Goal: Navigation & Orientation: Find specific page/section

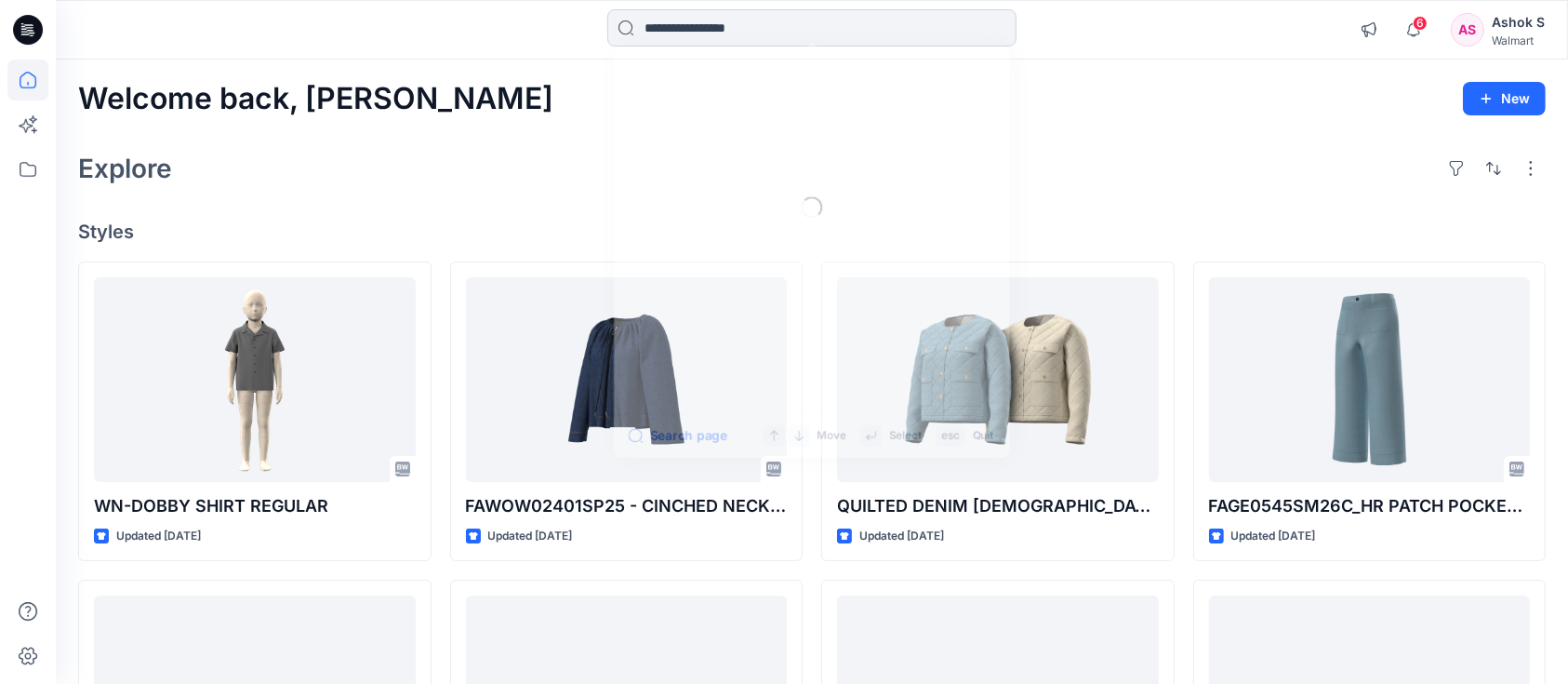
click at [812, 32] on input at bounding box center [812, 27] width 409 height 37
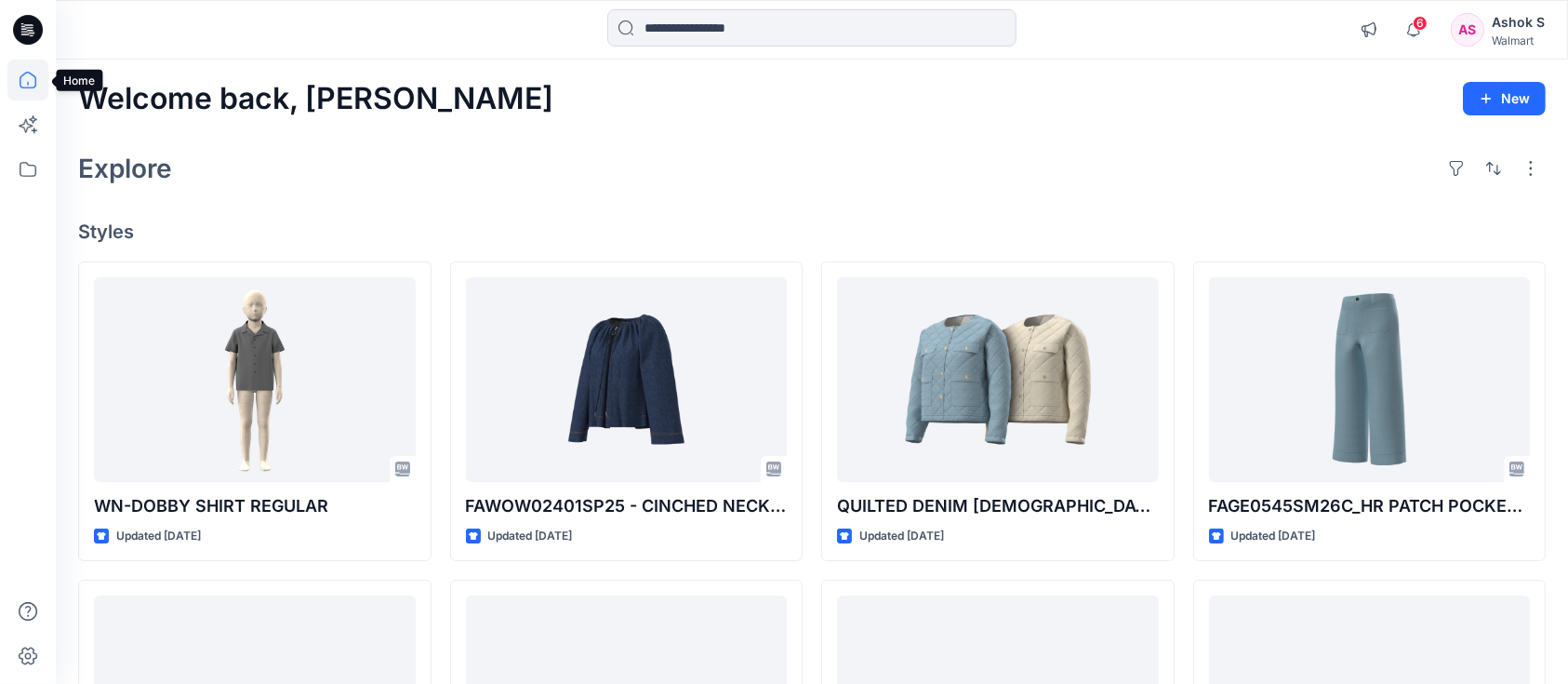
click at [32, 81] on icon at bounding box center [27, 79] width 41 height 41
click at [13, 185] on icon at bounding box center [27, 169] width 41 height 41
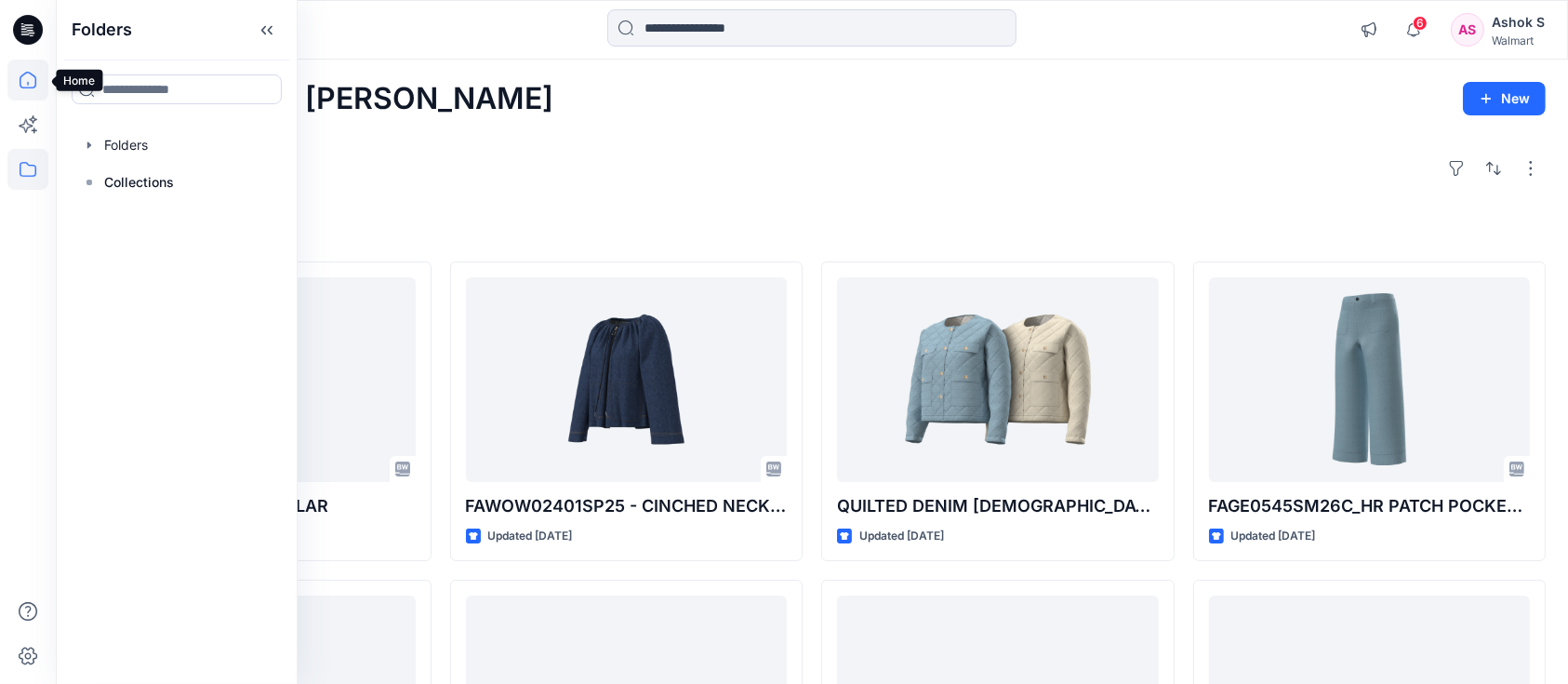
click at [21, 86] on icon at bounding box center [28, 80] width 17 height 17
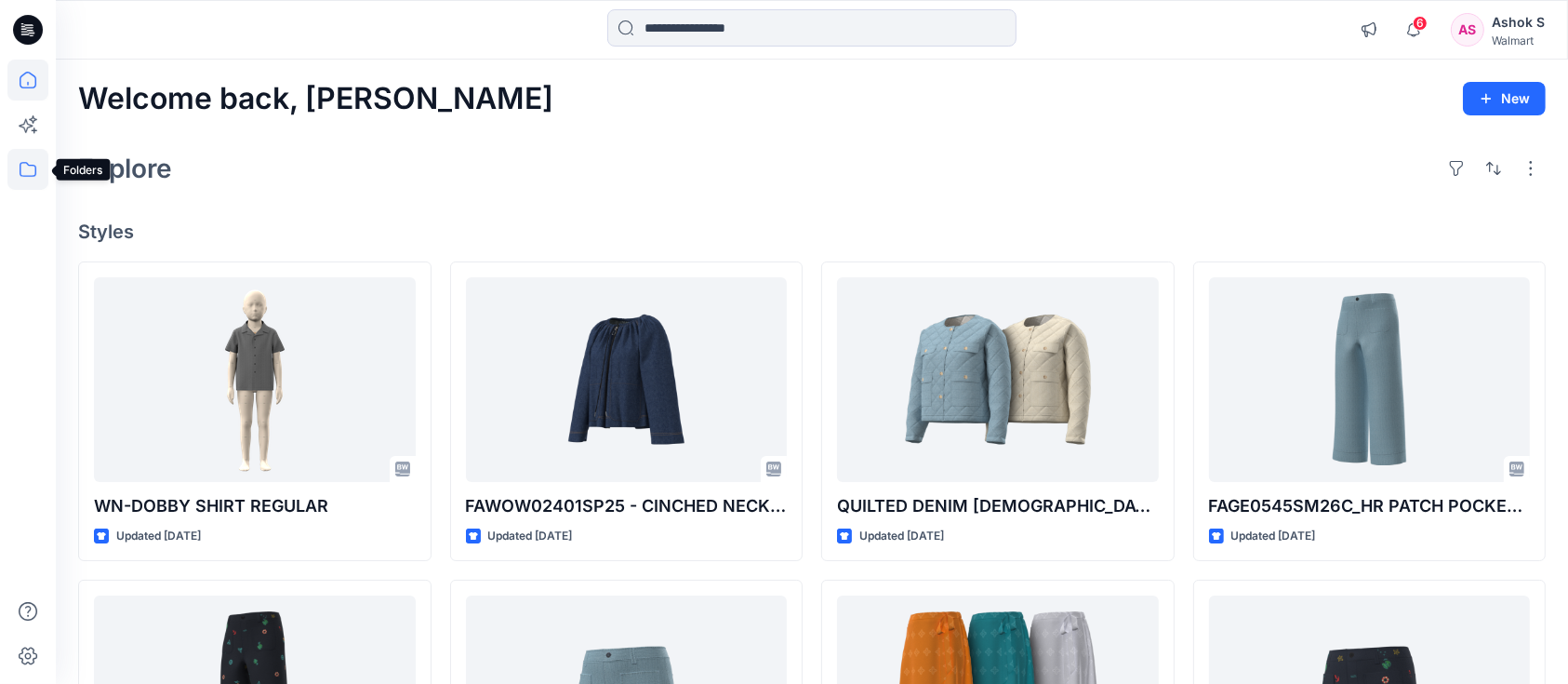
click at [25, 175] on icon at bounding box center [27, 169] width 41 height 41
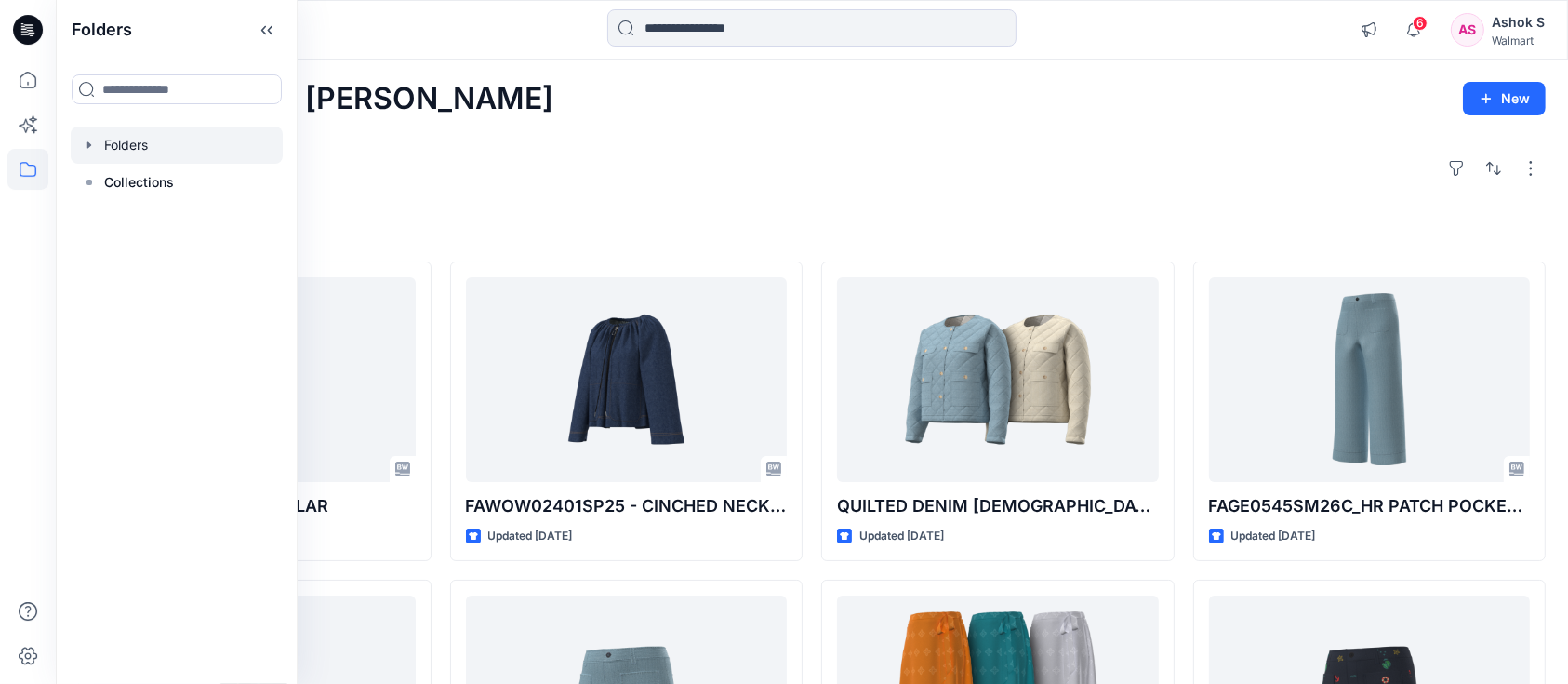
click at [121, 152] on div at bounding box center [176, 144] width 212 height 37
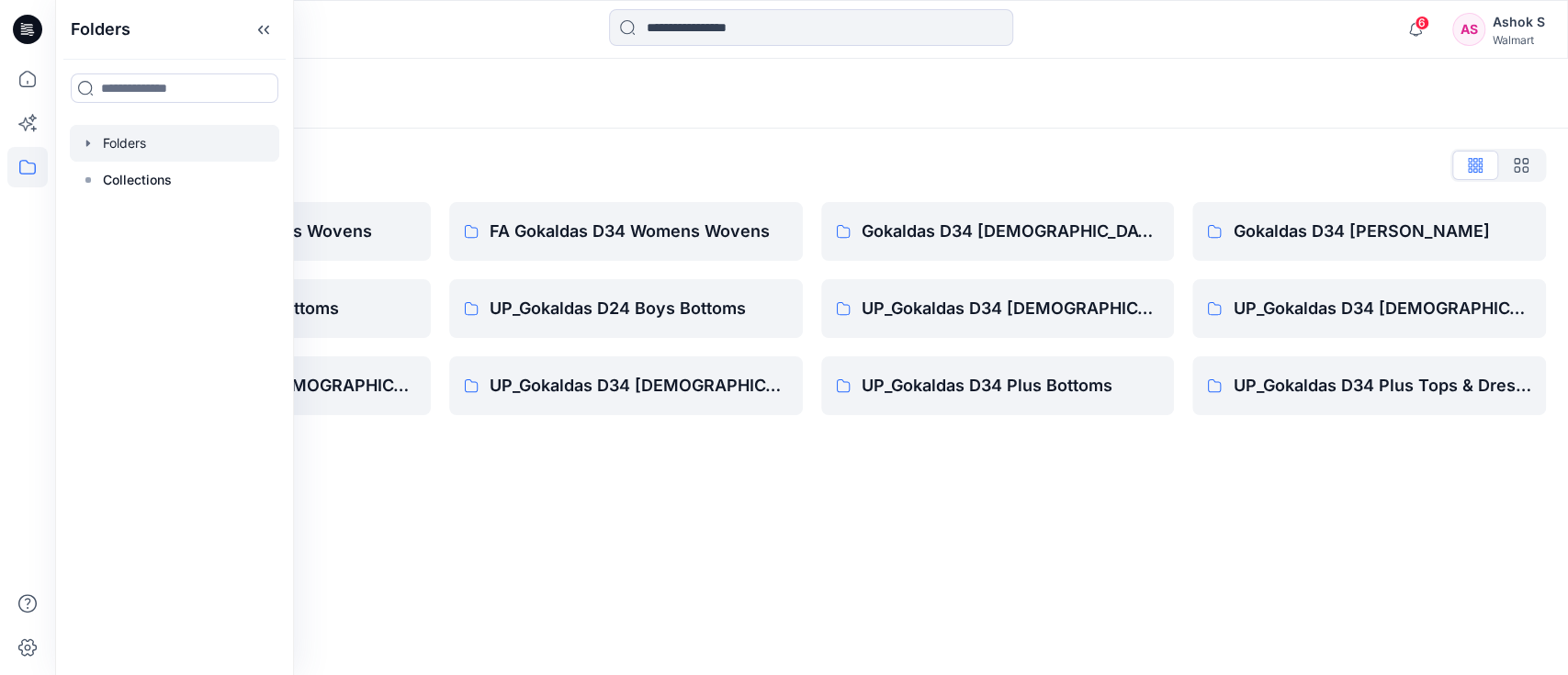
click at [675, 500] on div "Folders Folders List FA Gokaldas D23 Mens Wovens Gokaldas D34 Plus Bottoms UP_G…" at bounding box center [811, 367] width 1513 height 616
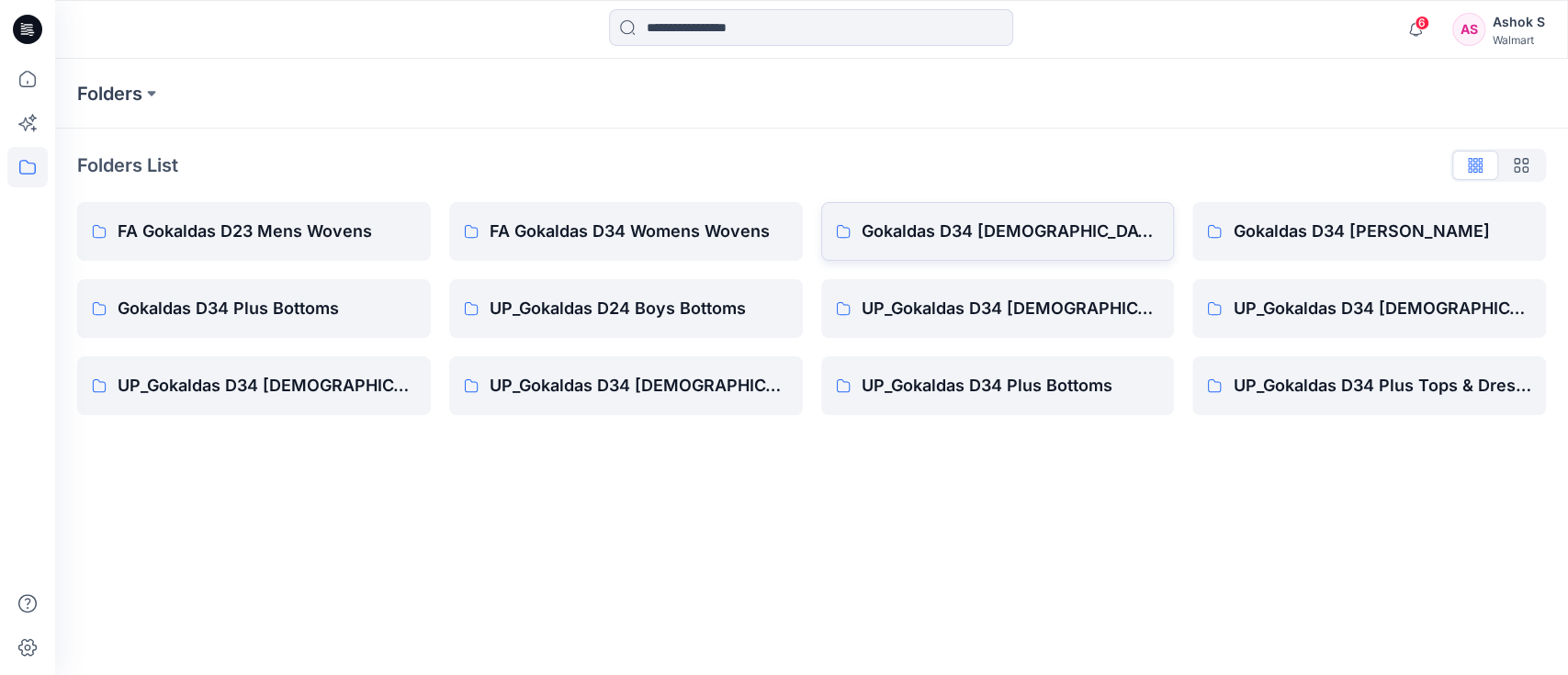
click at [952, 220] on p "Gokaldas D34 [DEMOGRAPHIC_DATA] Dresses" at bounding box center [1010, 232] width 299 height 26
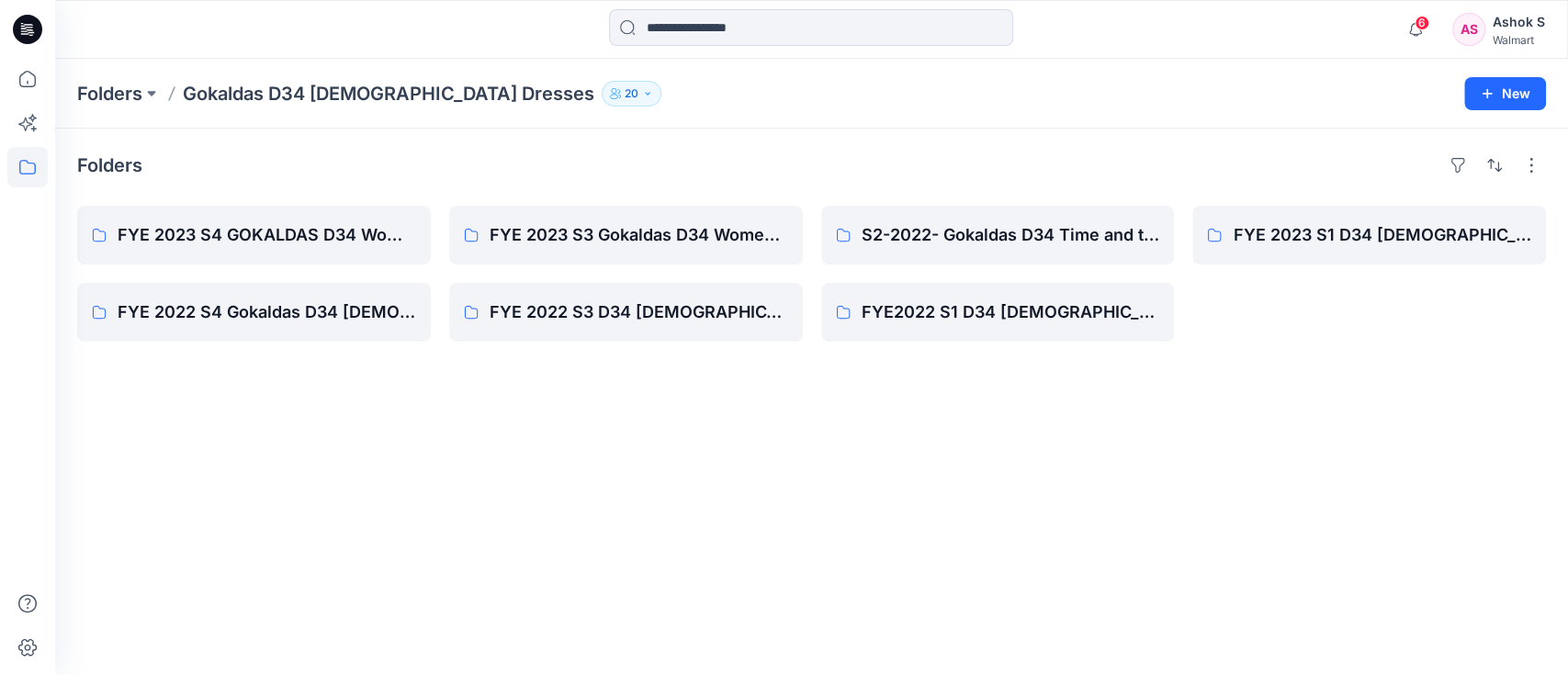
click at [328, 438] on div "Folders FYE 2023 S4 GOKALDAS D34 Women's DRESSES ( jump size only- use the UP P…" at bounding box center [811, 401] width 1513 height 547
click at [131, 92] on p "Folders" at bounding box center [110, 94] width 65 height 26
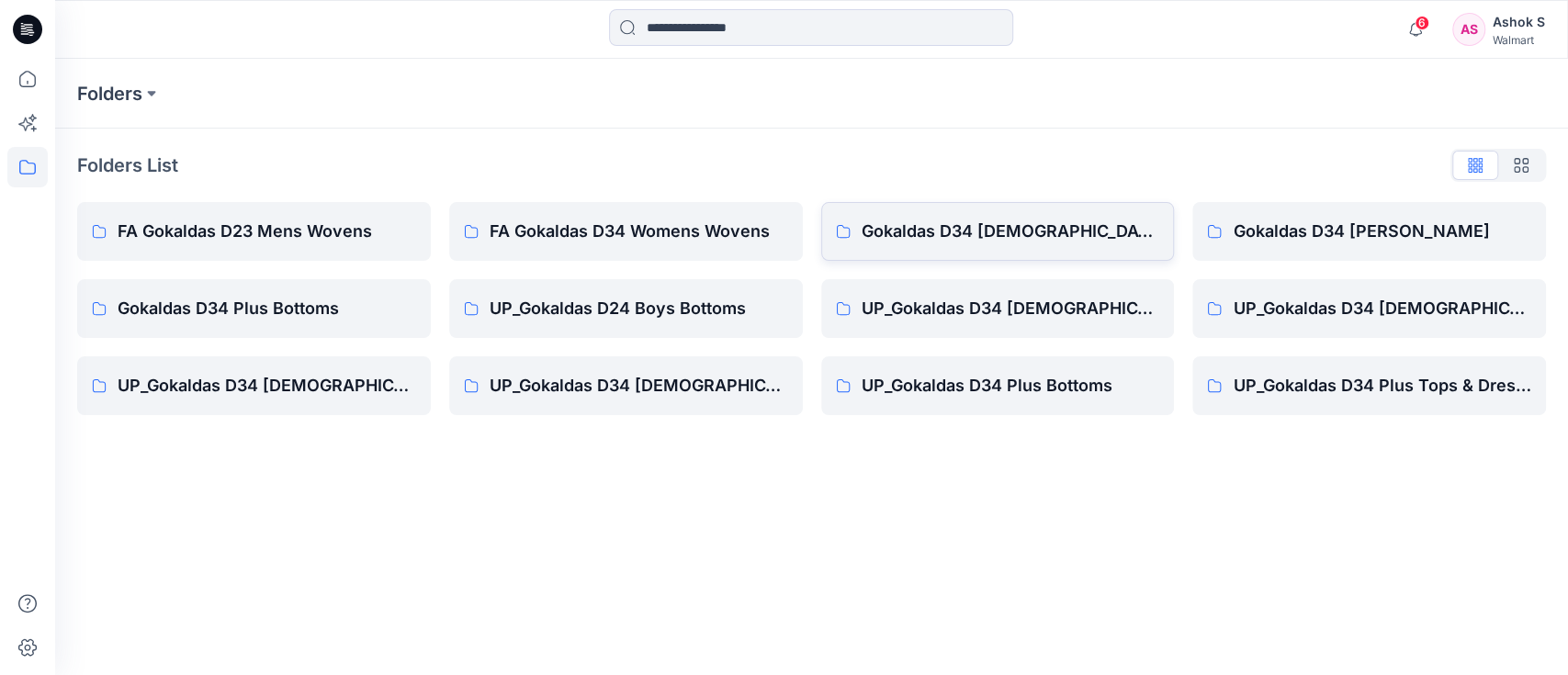
click at [966, 219] on p "Gokaldas D34 [DEMOGRAPHIC_DATA] Dresses" at bounding box center [1010, 232] width 299 height 26
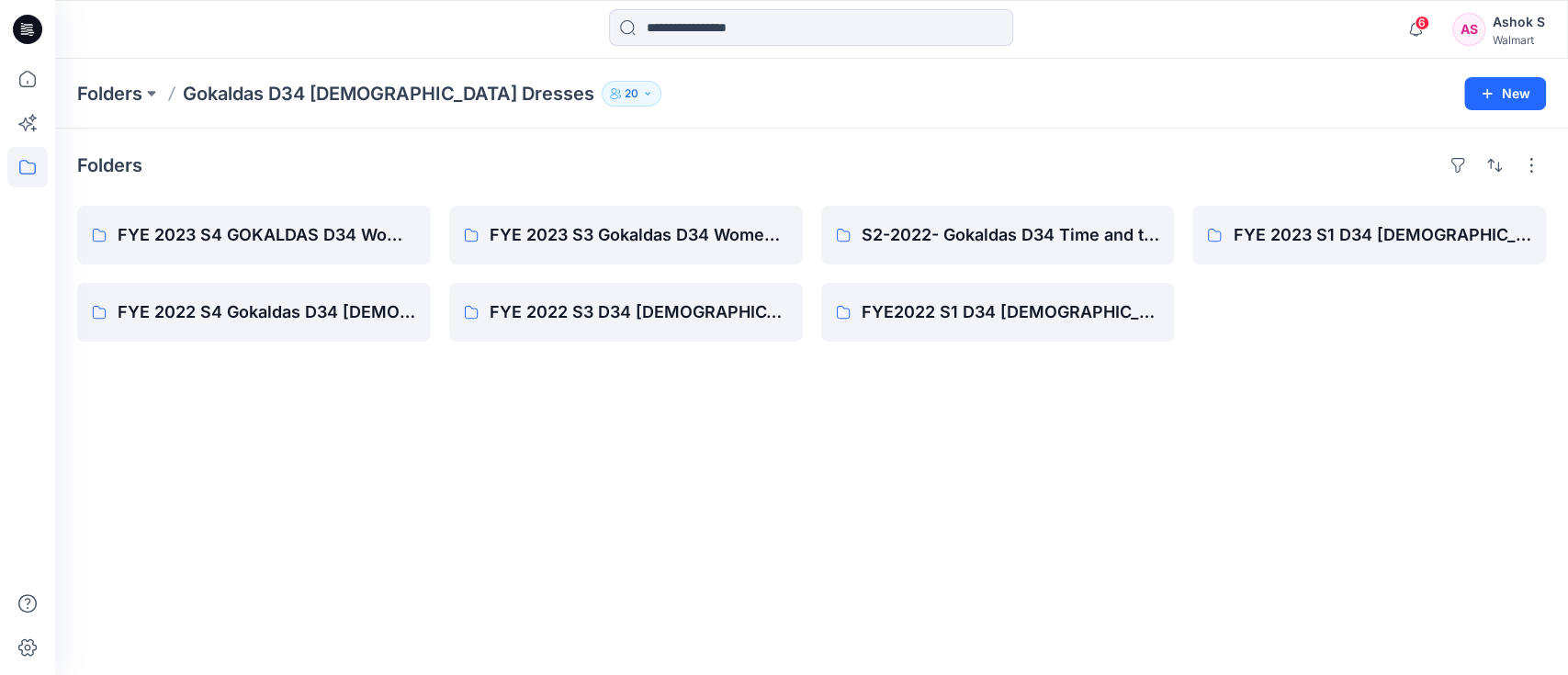
click at [656, 448] on div "Folders FYE 2023 S4 GOKALDAS D34 Women's DRESSES ( jump size only- use the UP P…" at bounding box center [811, 401] width 1513 height 547
click at [119, 87] on p "Folders" at bounding box center [110, 94] width 65 height 26
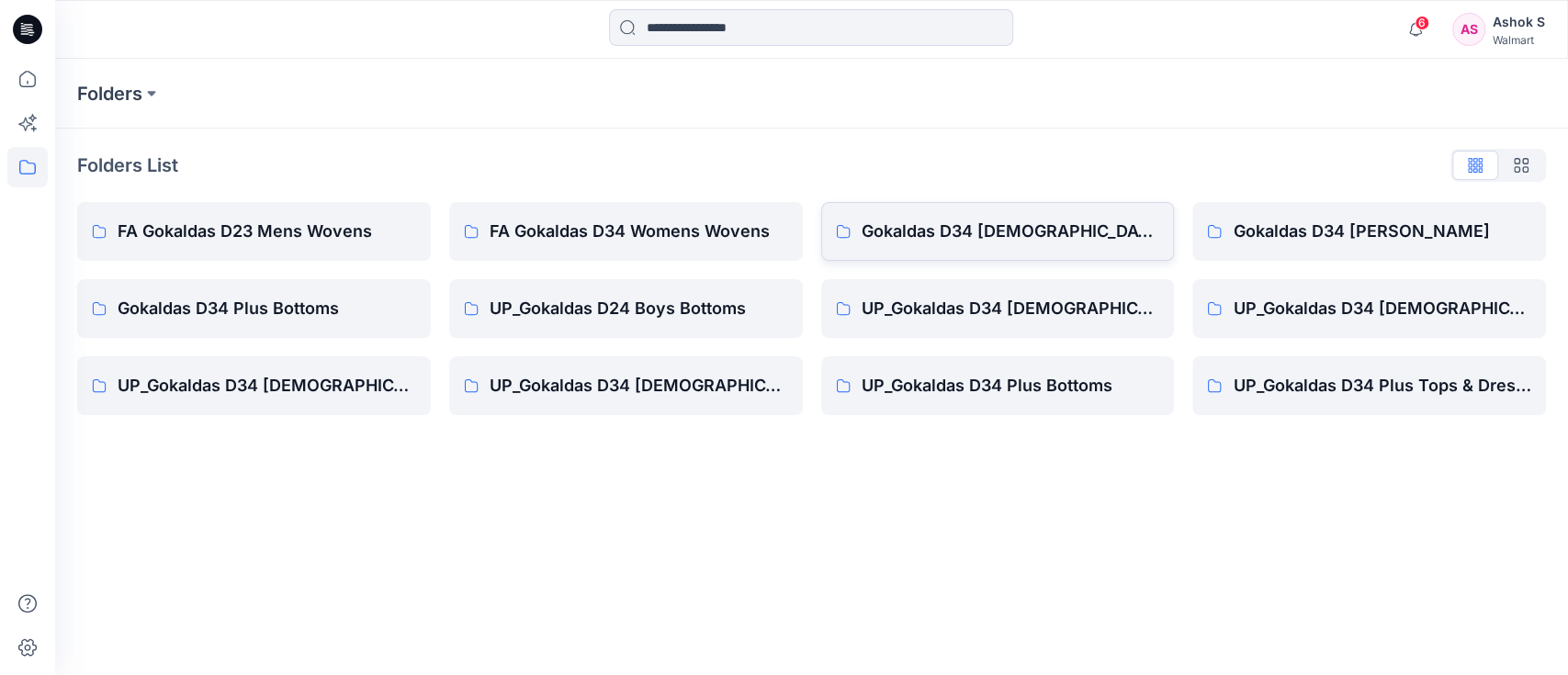
click at [1034, 249] on link "Gokaldas D34 [DEMOGRAPHIC_DATA] Dresses" at bounding box center [998, 231] width 354 height 59
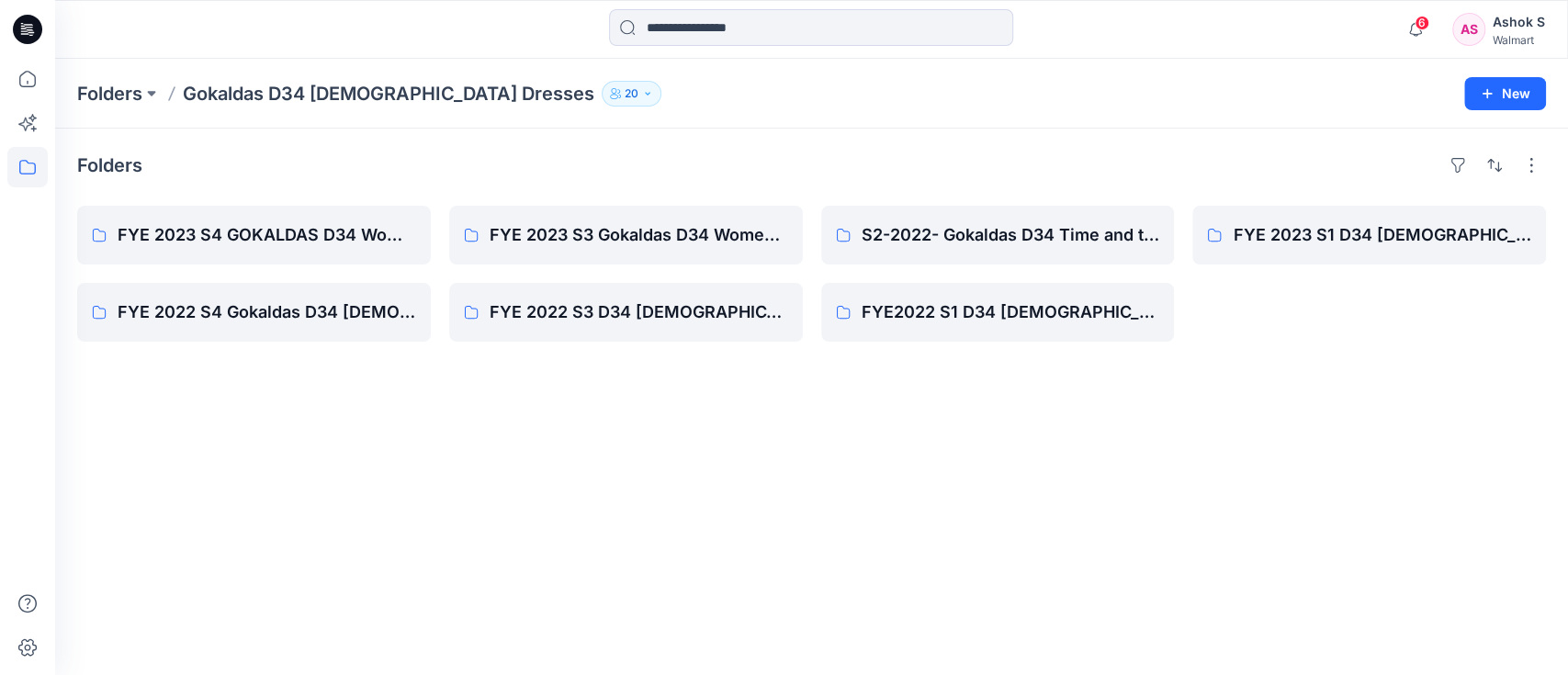
click at [357, 427] on div "Folders FYE 2023 S4 GOKALDAS D34 Women's DRESSES ( jump size only- use the UP P…" at bounding box center [811, 401] width 1513 height 547
click at [41, 88] on icon at bounding box center [27, 78] width 40 height 40
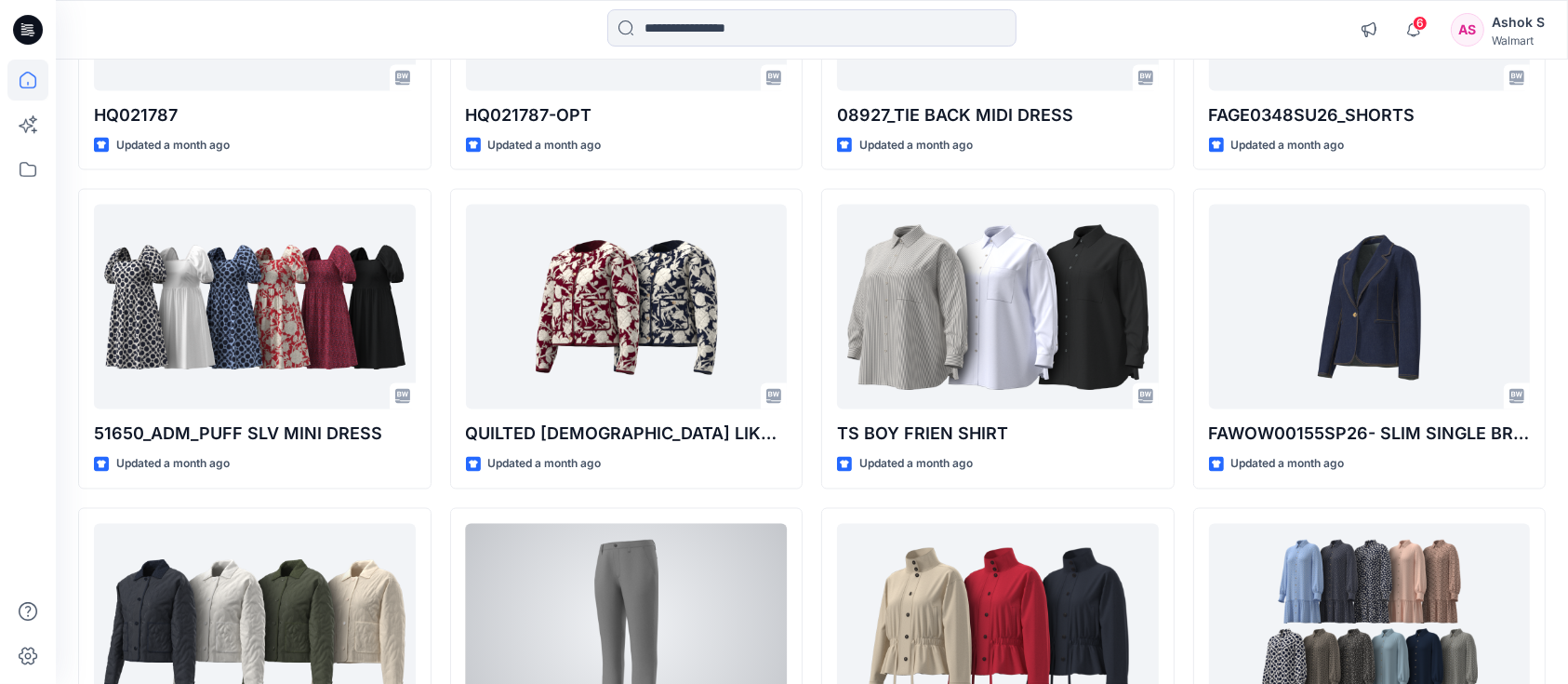
scroll to position [2664, 0]
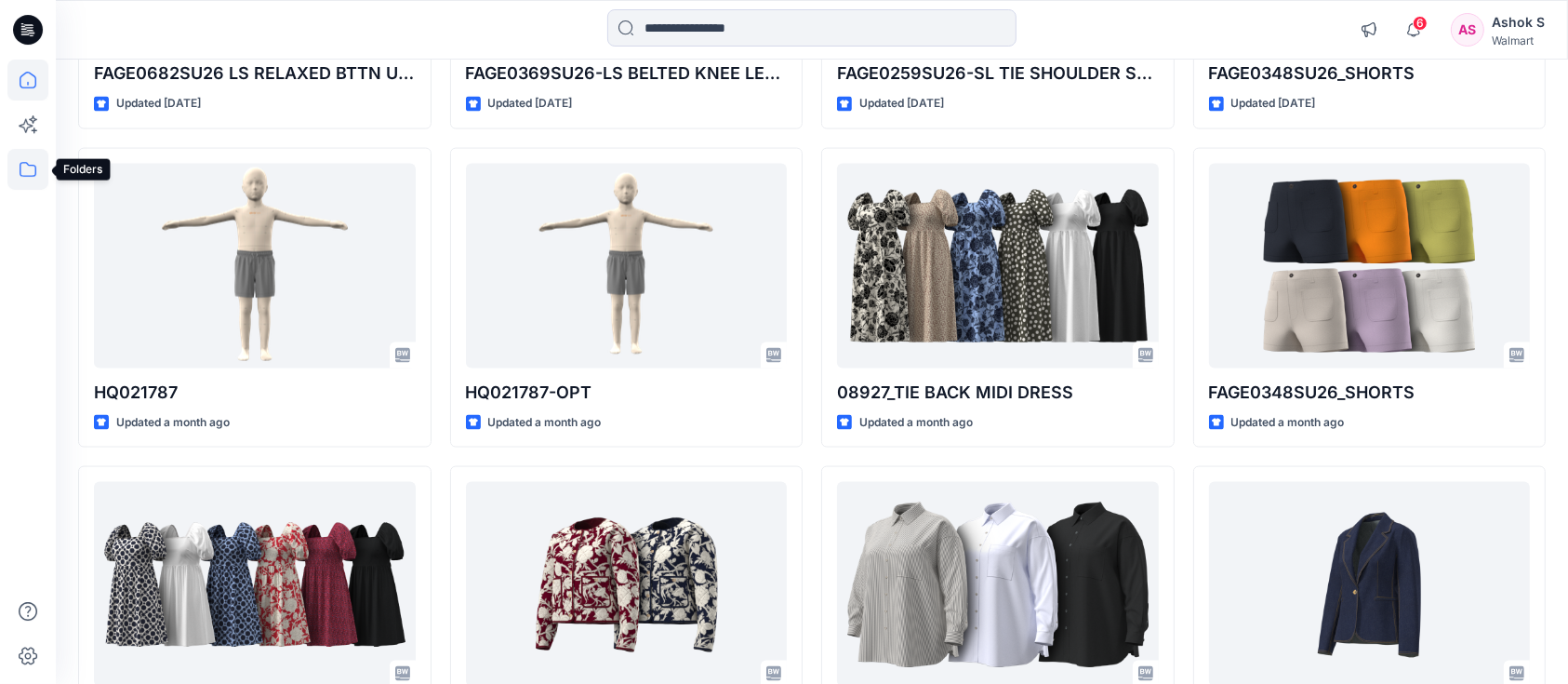
click at [38, 163] on icon at bounding box center [27, 169] width 41 height 41
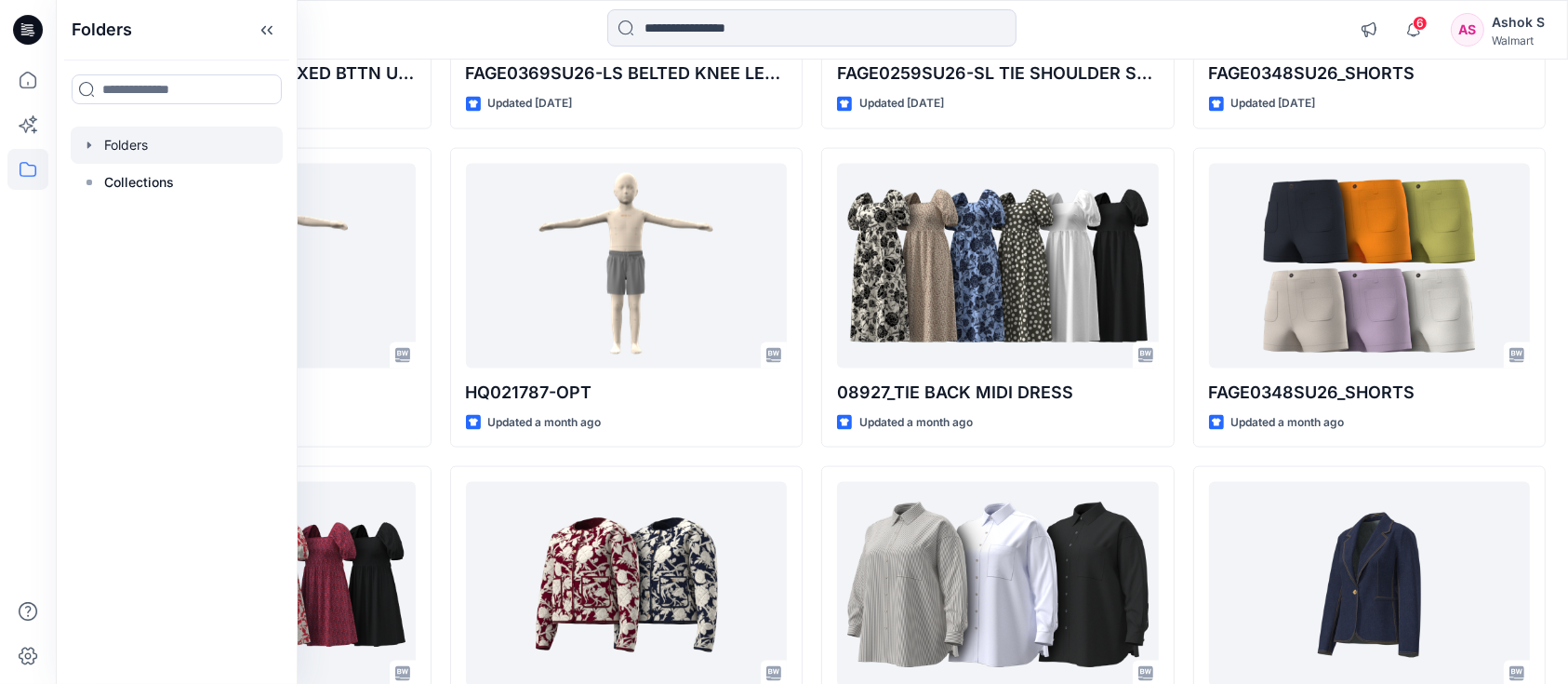
click at [175, 155] on div at bounding box center [176, 144] width 212 height 37
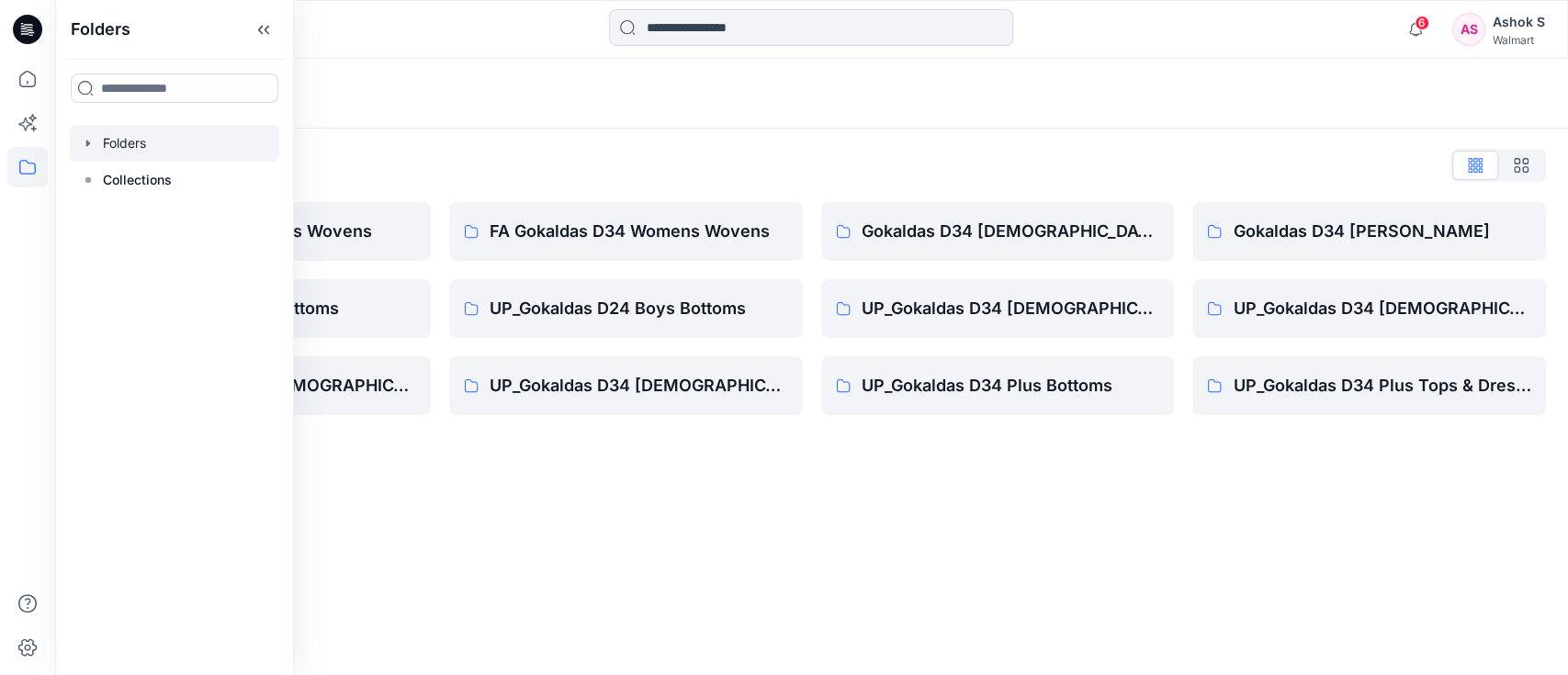
click at [610, 511] on div "Folders Folders List FA Gokaldas D23 Mens Wovens Gokaldas D34 Plus Bottoms UP_G…" at bounding box center [811, 367] width 1513 height 616
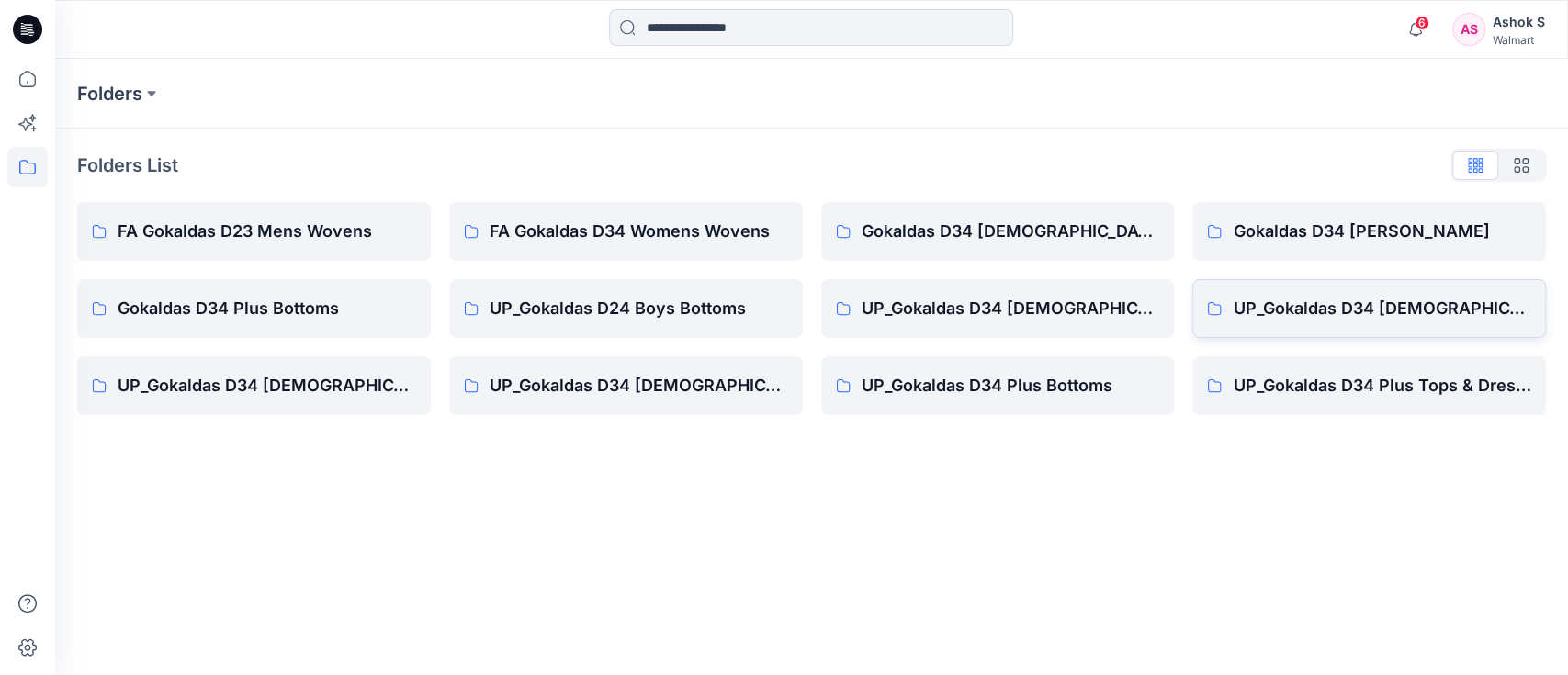
click at [1257, 301] on p "UP_Gokaldas D34 [DEMOGRAPHIC_DATA] Dresses" at bounding box center [1382, 309] width 299 height 26
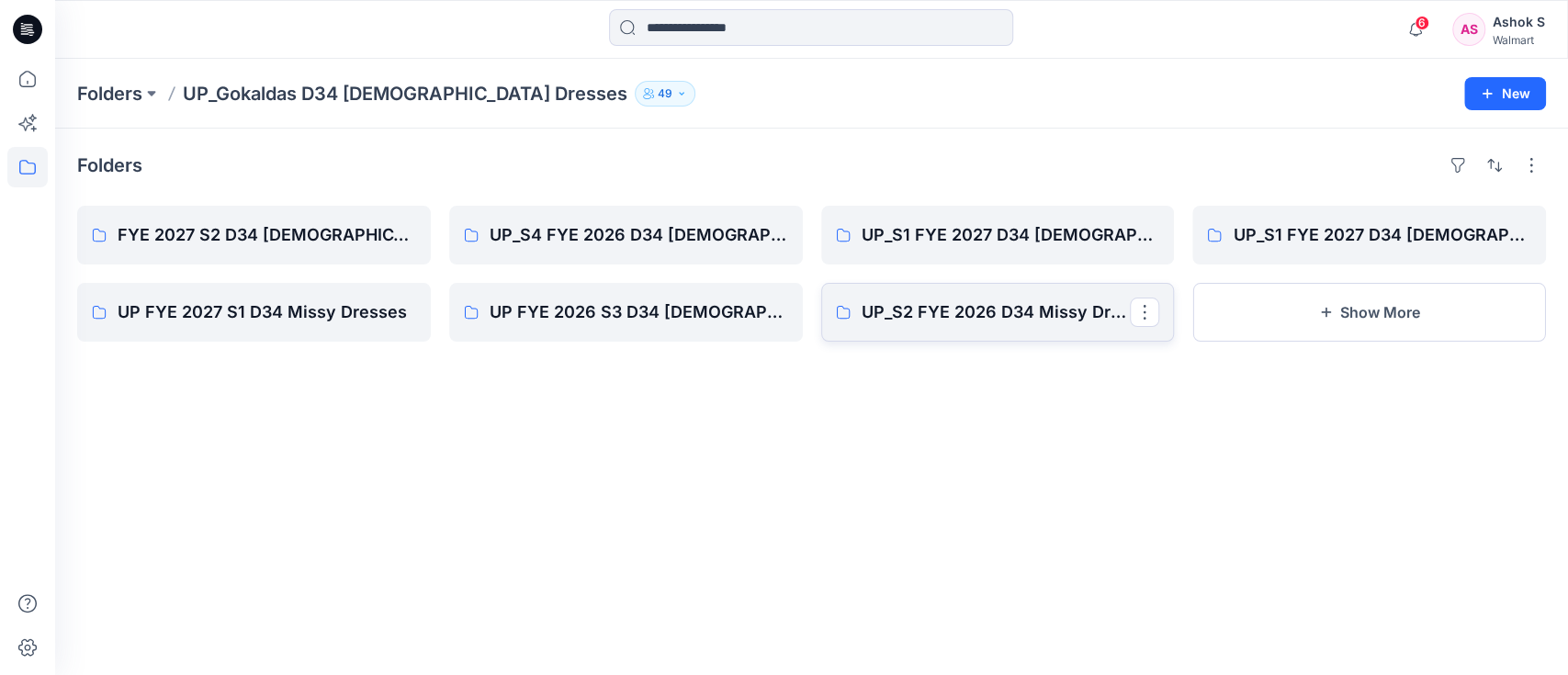
click at [959, 307] on p "UP_S2 FYE 2026 D34 Missy Dresses" at bounding box center [995, 313] width 269 height 26
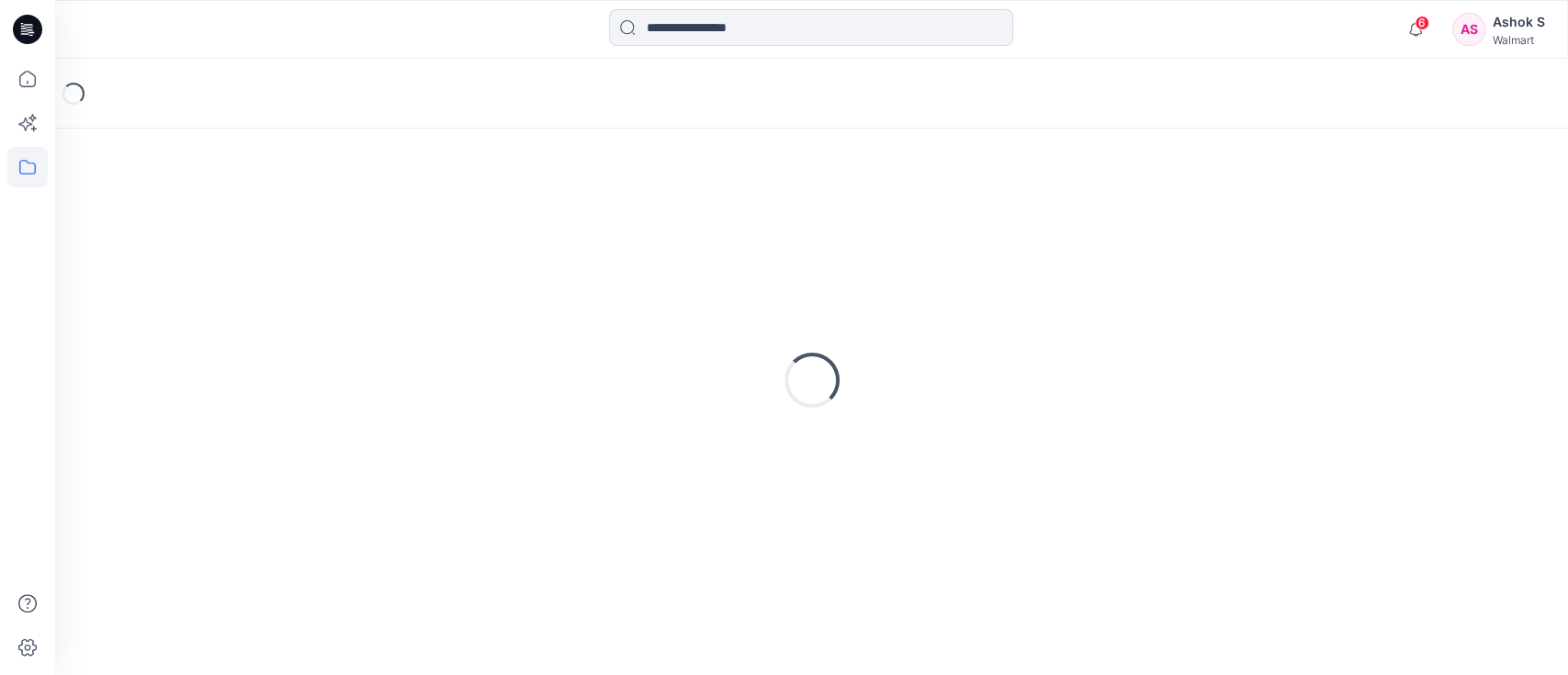
click at [959, 307] on div "Loading..." at bounding box center [812, 380] width 1469 height 459
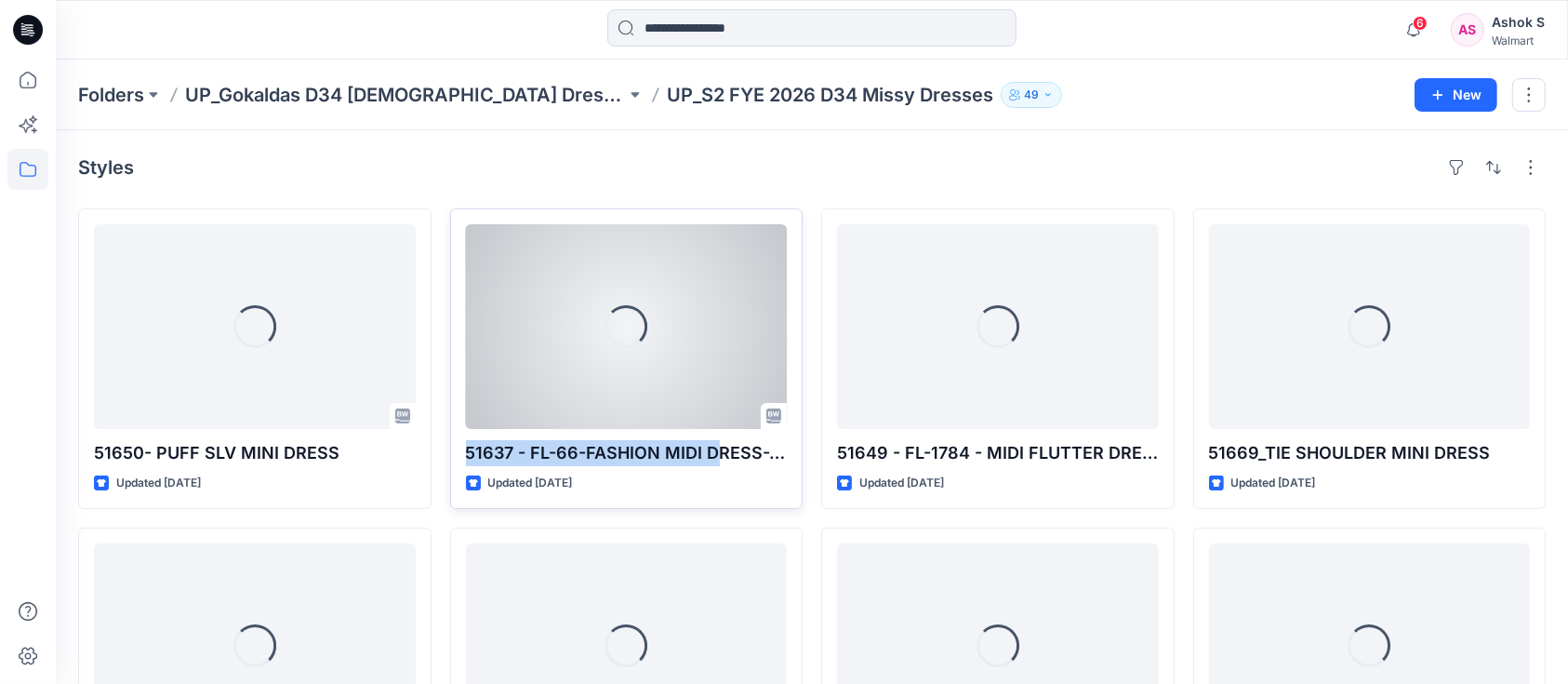
click at [524, 329] on div "Loading... 51637 - FL-66-FASHION MIDI DRESS-XL-XXXL Updated [DATE] Set Status" at bounding box center [627, 359] width 354 height 301
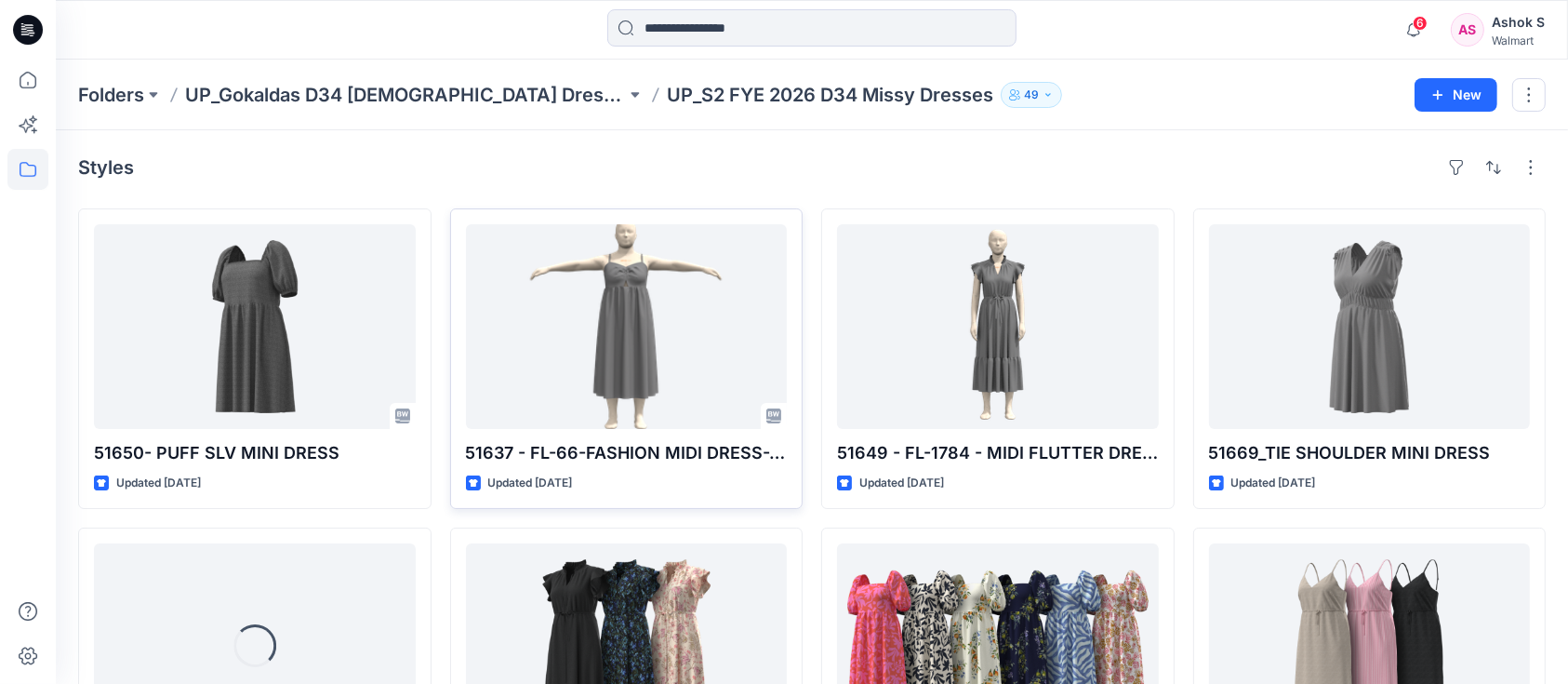
click at [396, 133] on div "Styles 51650- PUFF SLV MINI DRESS Updated [DATE] Loading... 51637 - FL-66-FASHI…" at bounding box center [812, 683] width 1512 height 1106
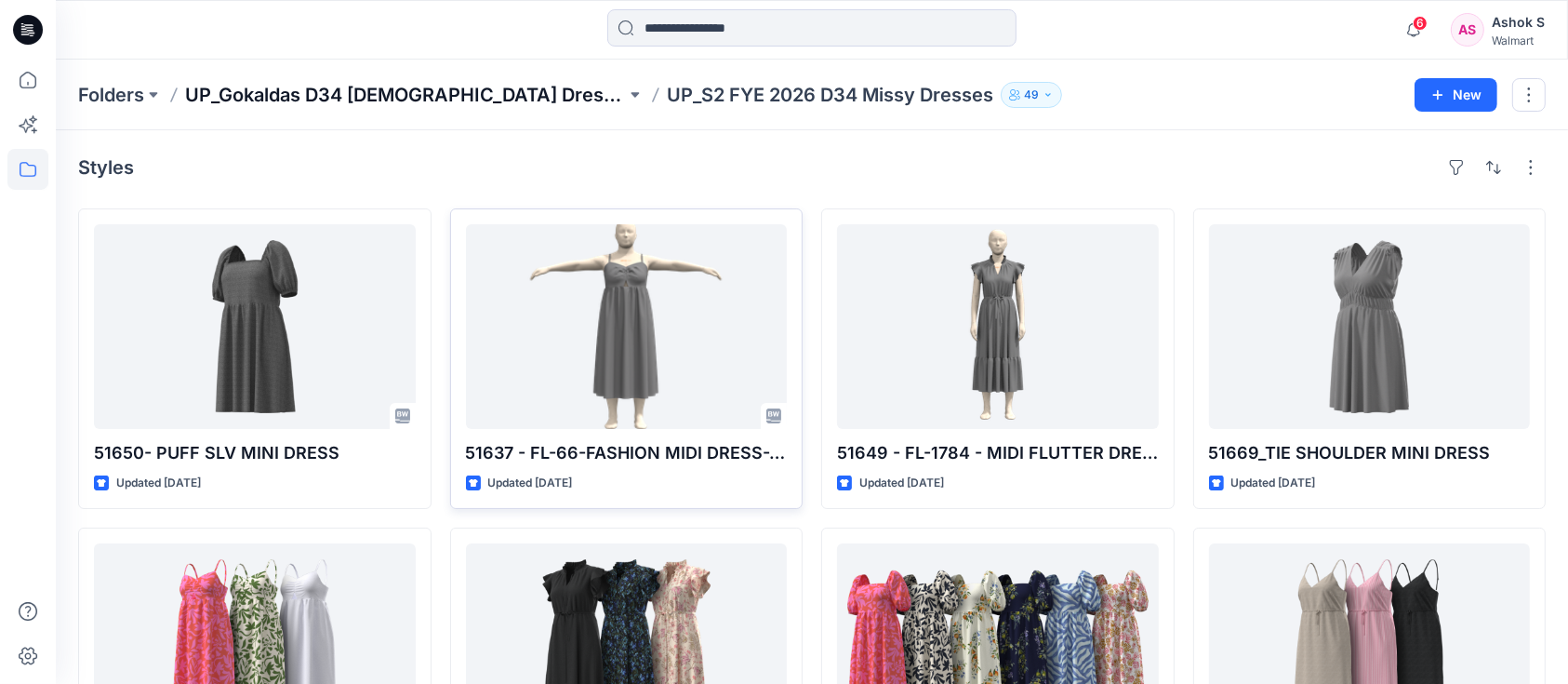
click at [384, 87] on p "UP_Gokaldas D34 [DEMOGRAPHIC_DATA] Dresses" at bounding box center [405, 95] width 441 height 26
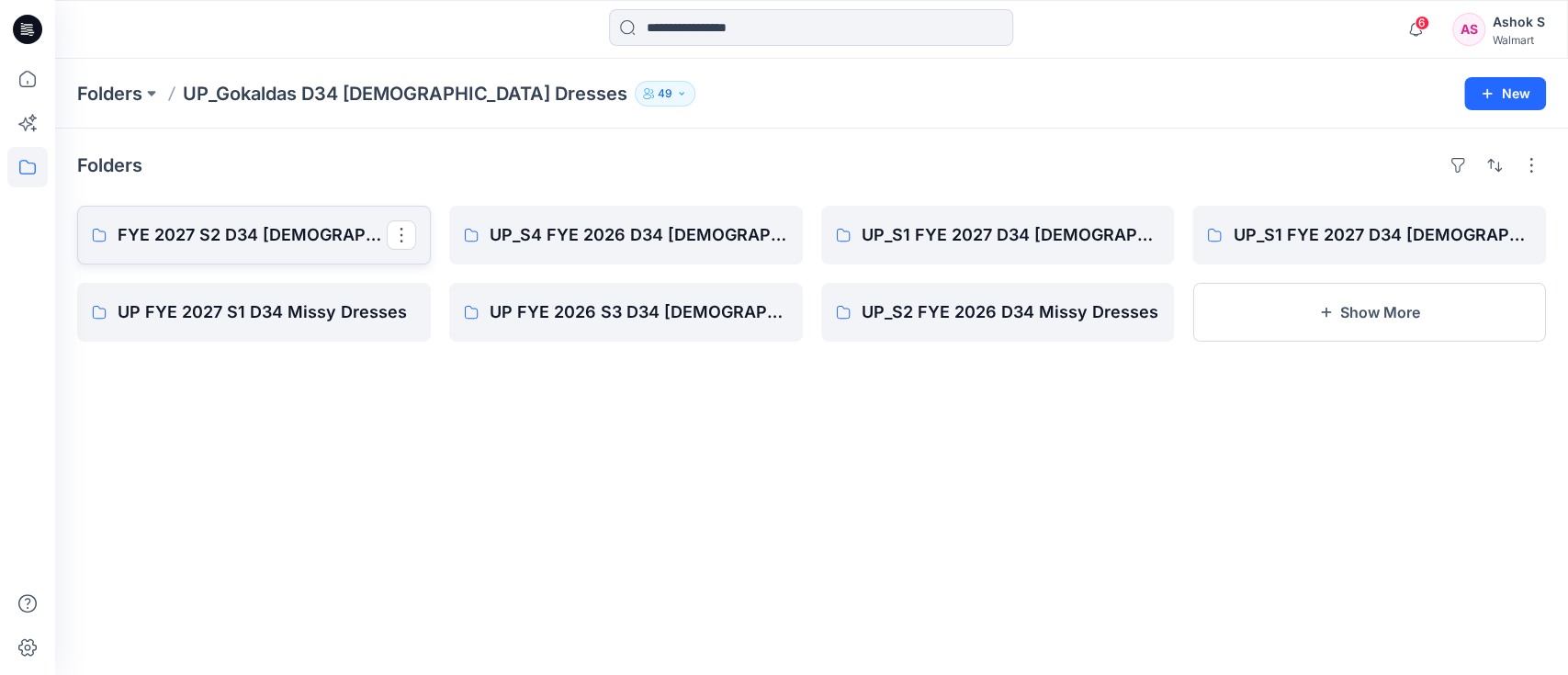
click at [270, 261] on link "FYE 2027 S2 D34 [DEMOGRAPHIC_DATA] Dresses - Gokaldas" at bounding box center [254, 235] width 354 height 59
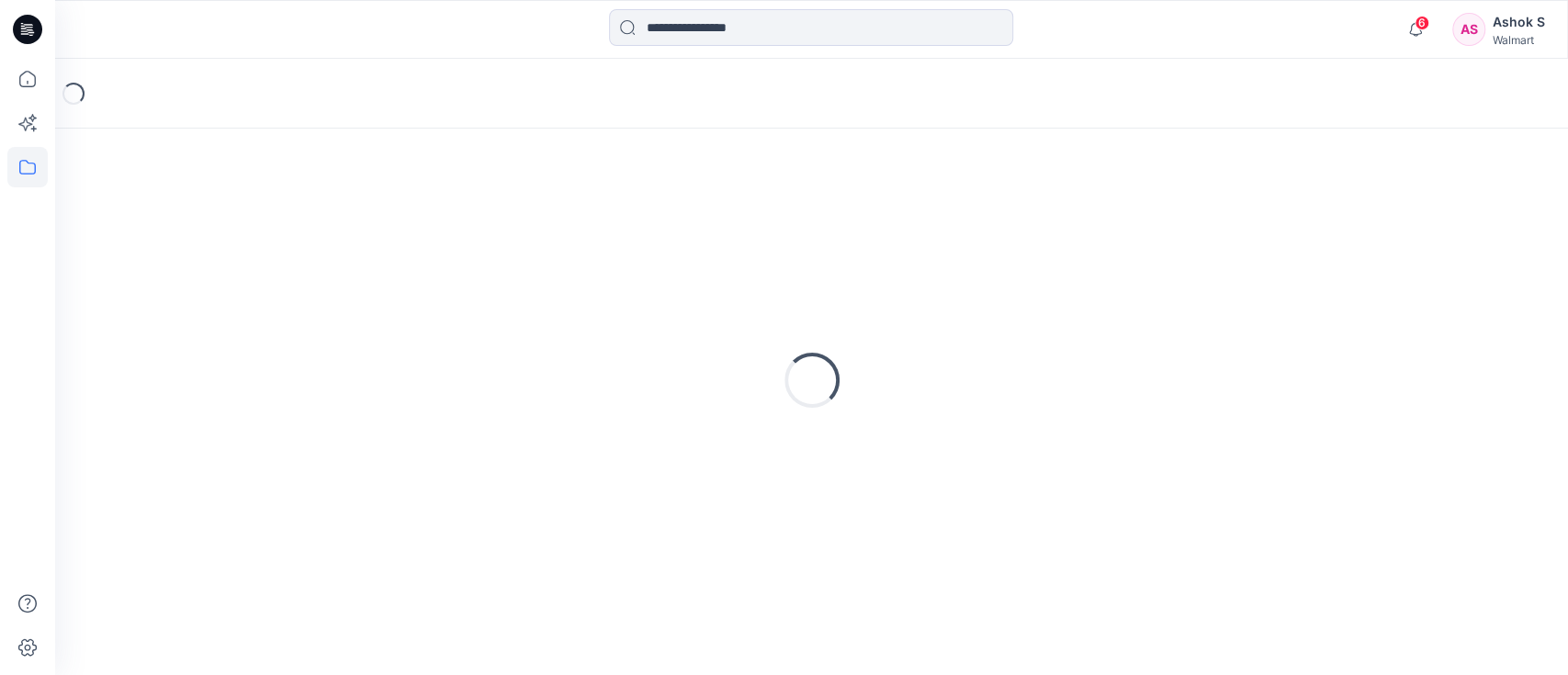
click at [270, 261] on div "Loading..." at bounding box center [812, 380] width 1469 height 459
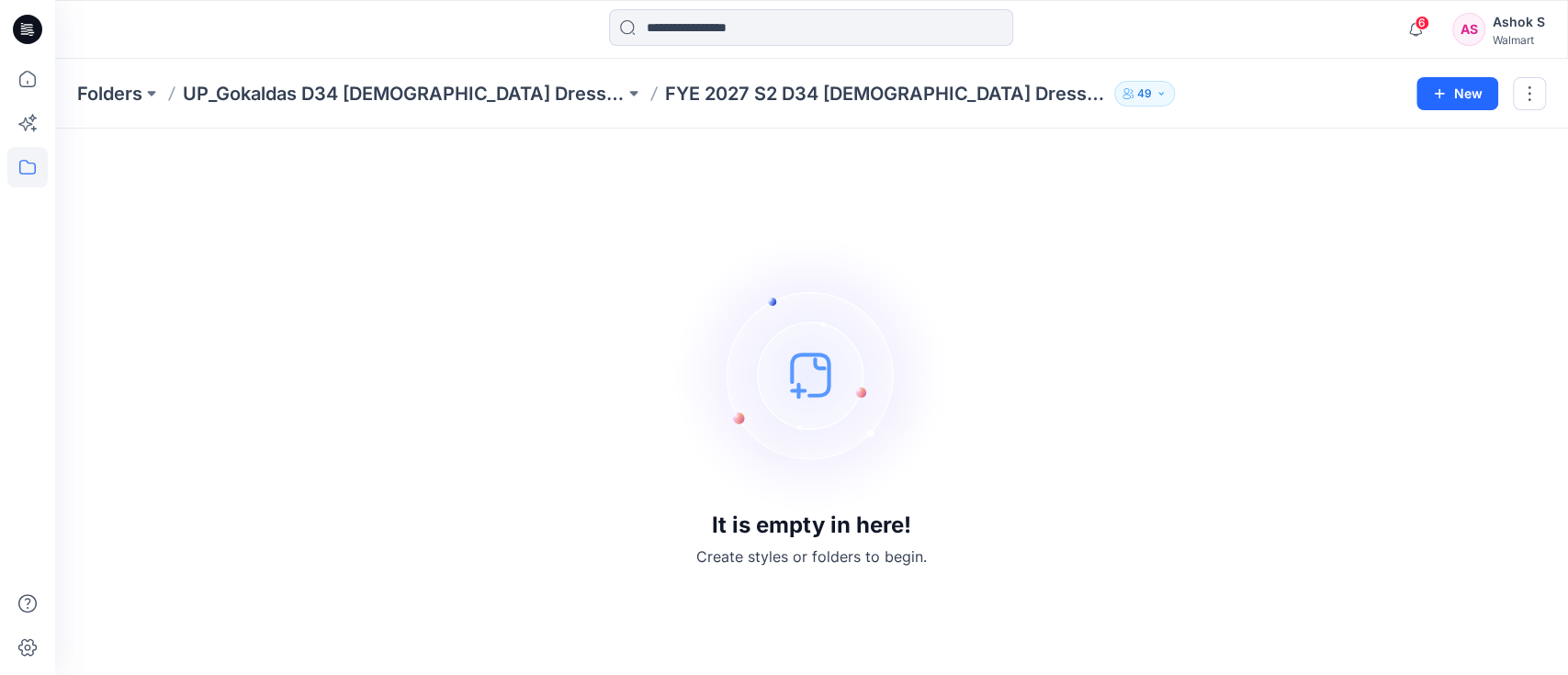
click at [539, 331] on div "It is empty in here! Create styles or folders to begin." at bounding box center [812, 402] width 1469 height 503
click at [1137, 103] on p "49" at bounding box center [1144, 94] width 15 height 20
click at [707, 217] on div "It is empty in here! Create styles or folders to begin." at bounding box center [812, 402] width 1469 height 503
click at [444, 99] on p "UP_Gokaldas D34 [DEMOGRAPHIC_DATA] Dresses" at bounding box center [403, 94] width 442 height 26
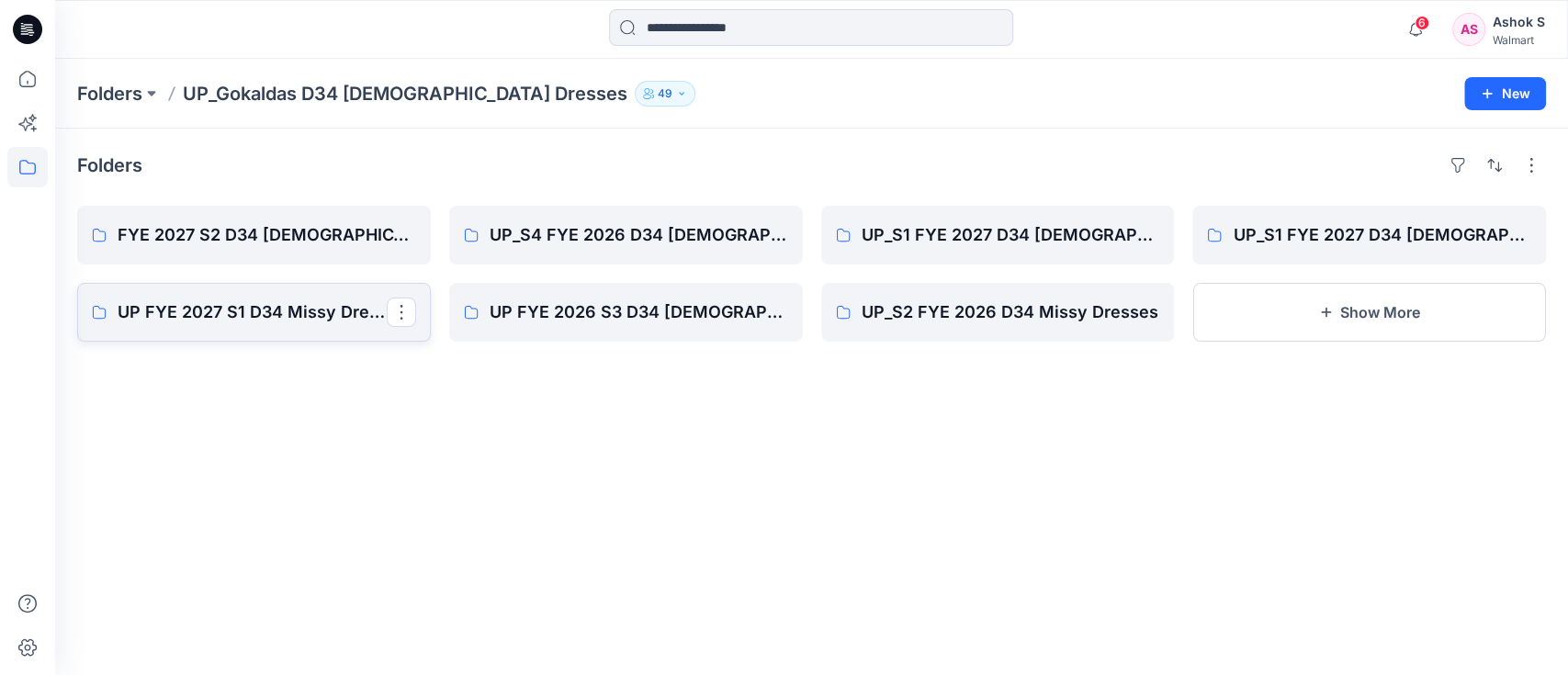
click at [286, 323] on p "UP FYE 2027 S1 D34 Missy Dresses" at bounding box center [251, 313] width 269 height 26
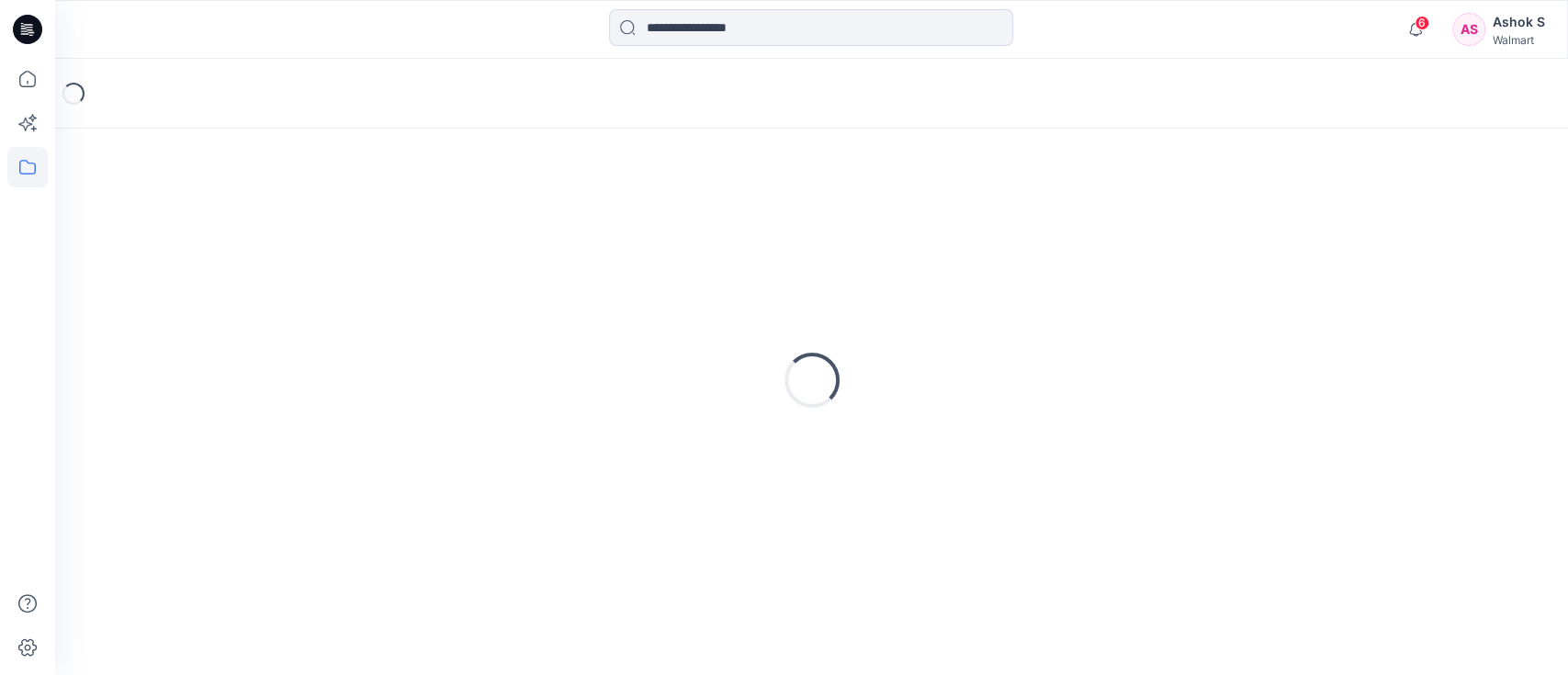
click at [286, 323] on div "Loading..." at bounding box center [812, 380] width 1469 height 459
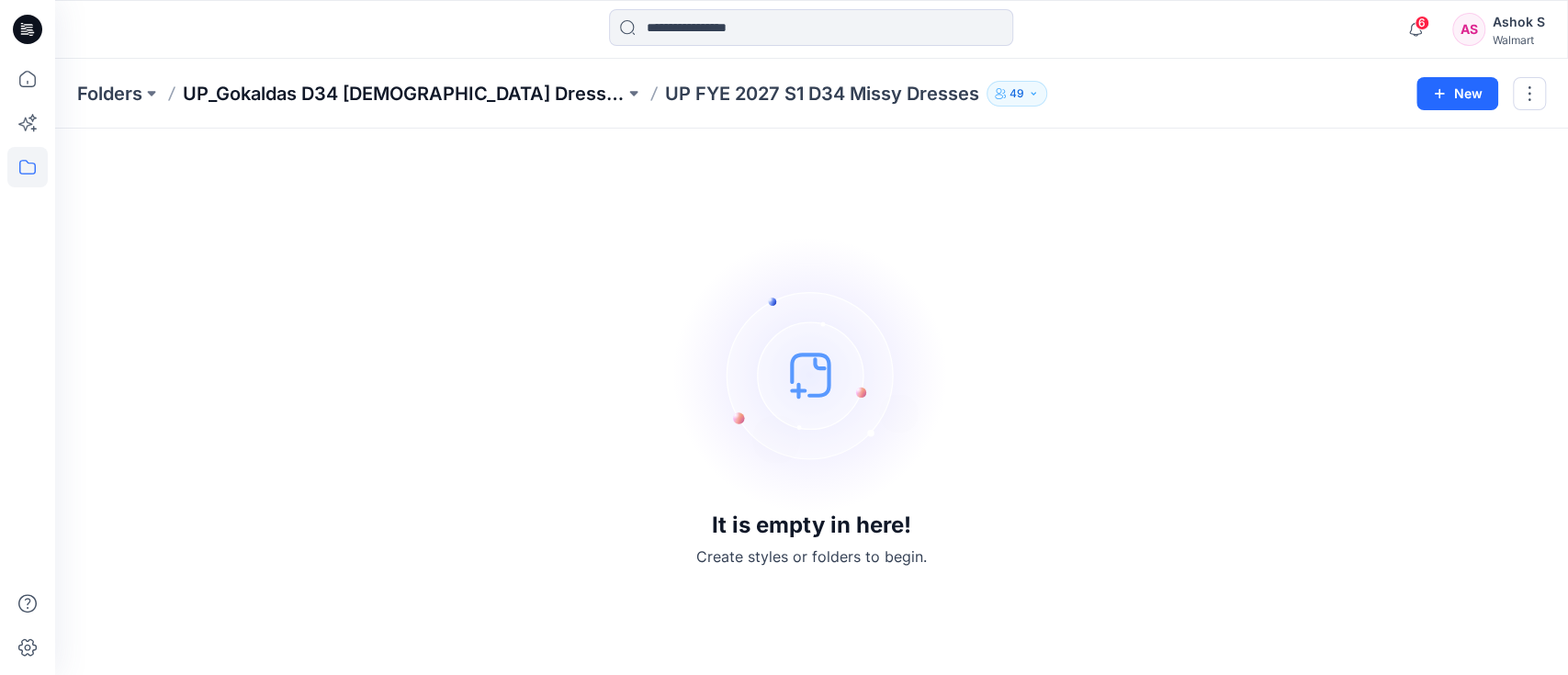
click at [395, 92] on p "UP_Gokaldas D34 [DEMOGRAPHIC_DATA] Dresses" at bounding box center [403, 94] width 442 height 26
